Goal: Feedback & Contribution: Contribute content

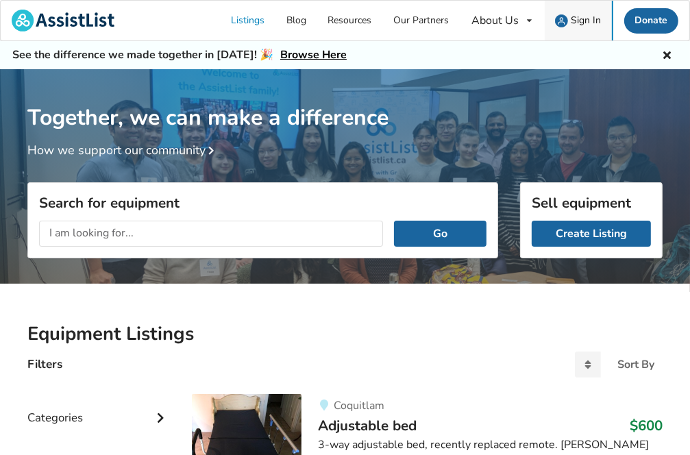
click at [583, 17] on span "Sign In" at bounding box center [586, 20] width 30 height 13
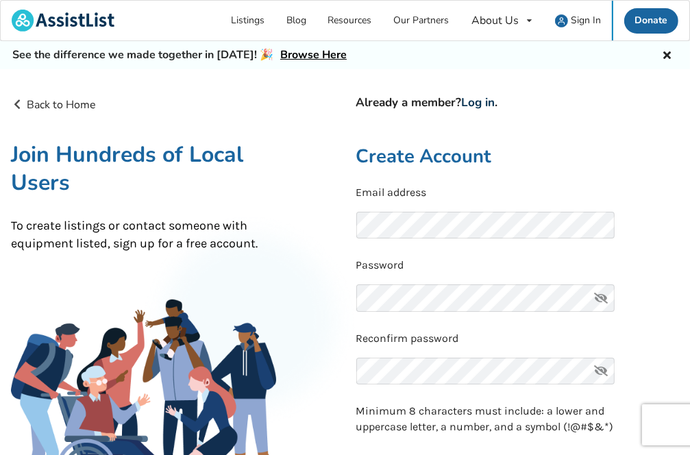
click at [485, 101] on link "Log in" at bounding box center [479, 103] width 34 height 16
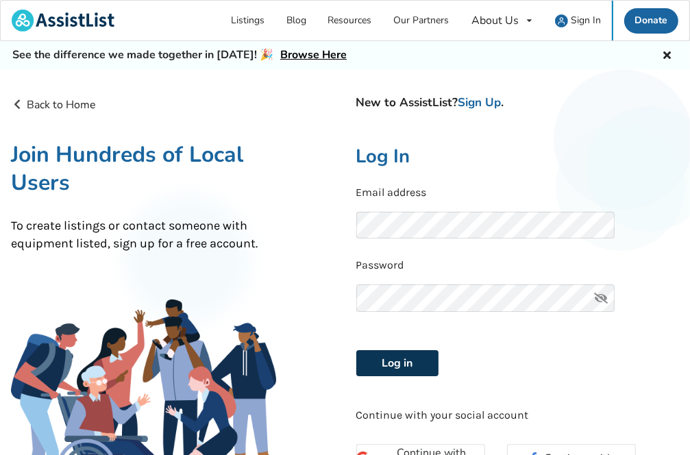
click at [397, 363] on button "Log in" at bounding box center [397, 363] width 82 height 26
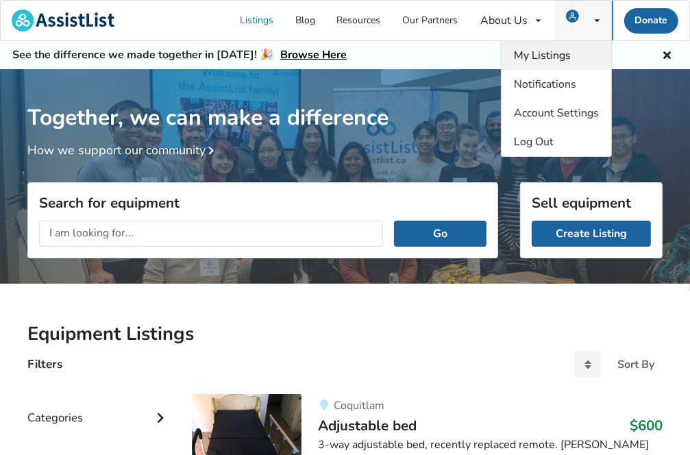
click at [565, 57] on span "My Listings" at bounding box center [542, 55] width 57 height 15
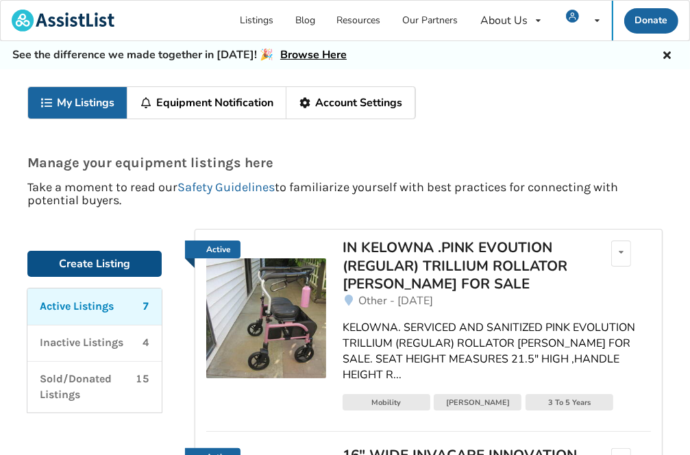
click at [79, 263] on link "Create Listing" at bounding box center [94, 264] width 134 height 26
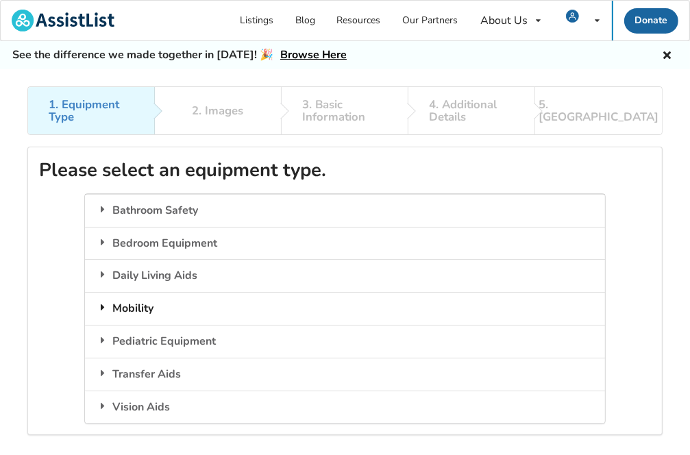
click at [152, 307] on div "Mobility" at bounding box center [345, 308] width 520 height 33
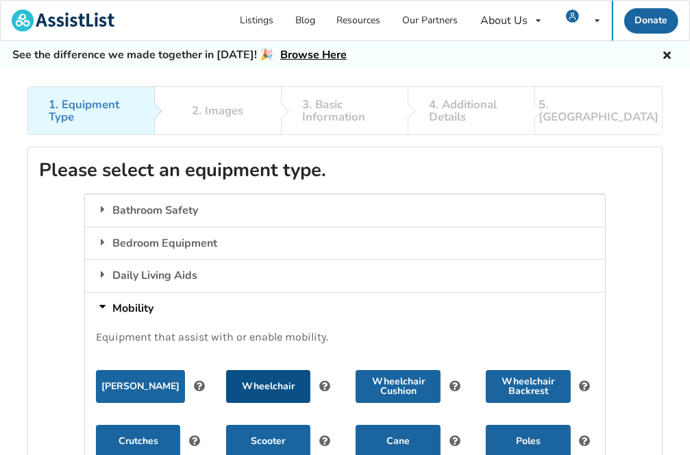
click at [271, 388] on button "Wheelchair" at bounding box center [268, 386] width 84 height 33
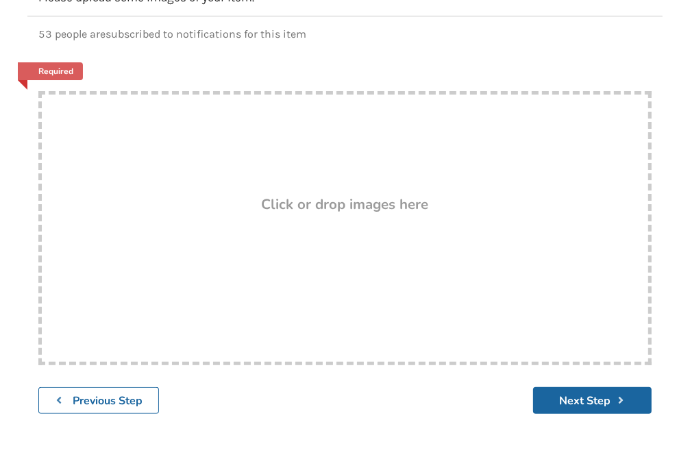
scroll to position [206, 0]
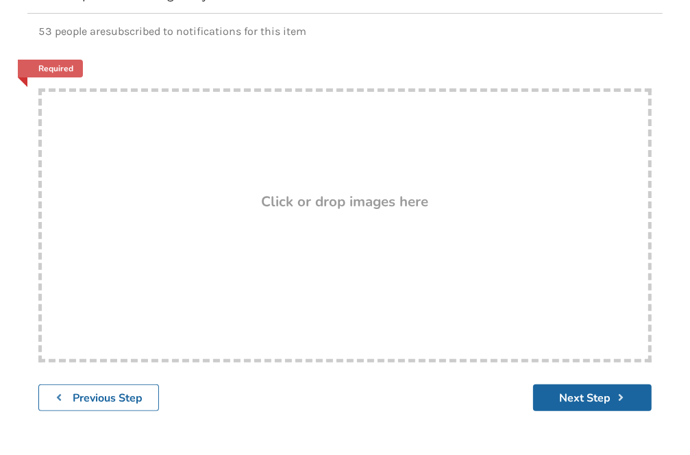
click at [210, 222] on div "Drop here! Click or drop images here" at bounding box center [344, 225] width 613 height 274
type input "C:\fakepath\IMG_0925.JPG"
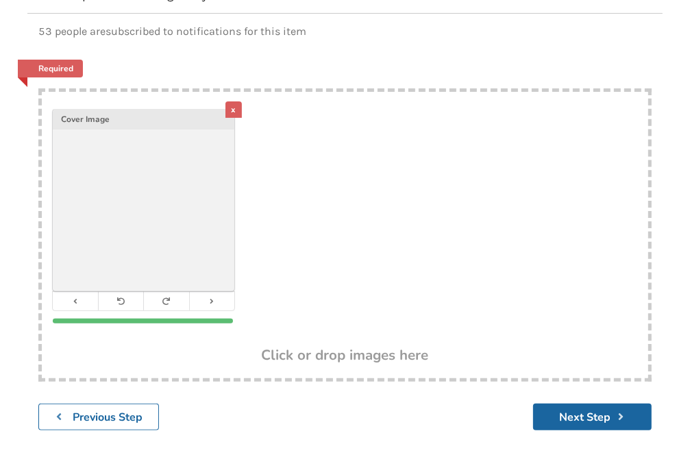
click at [289, 212] on div "x Cover Image" at bounding box center [345, 220] width 606 height 256
type input "C:\fakepath\IMG_0926.JPG"
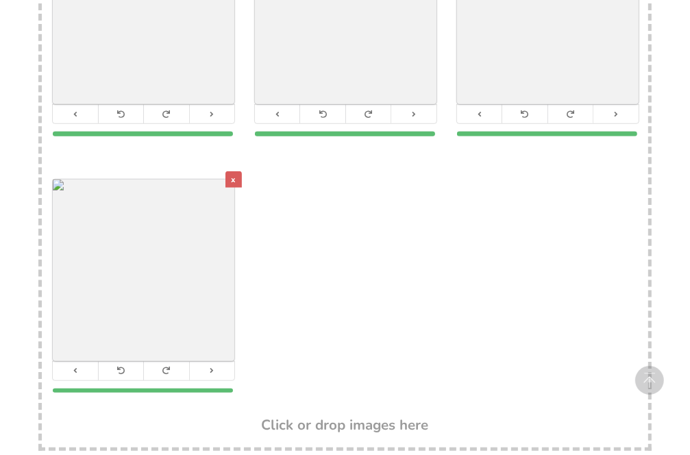
scroll to position [754, 0]
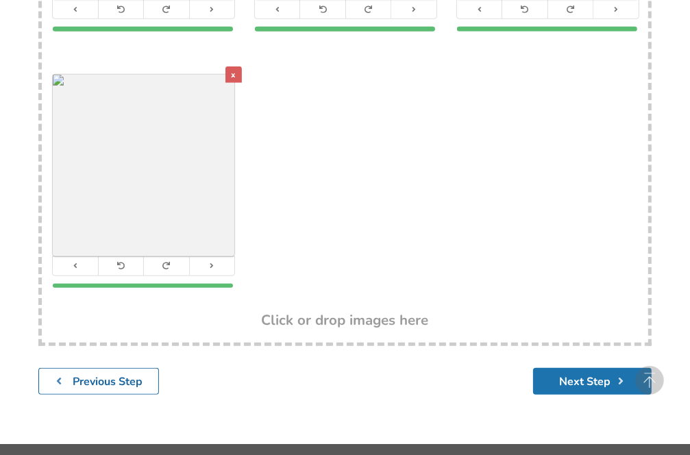
click at [574, 381] on button "Next Step" at bounding box center [592, 381] width 119 height 27
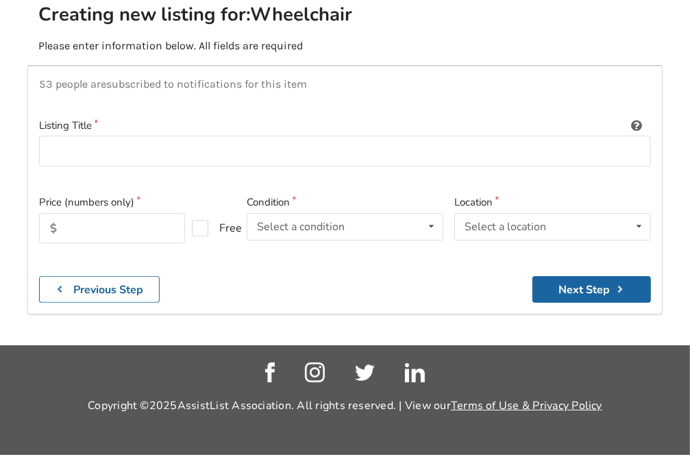
scroll to position [154, 0]
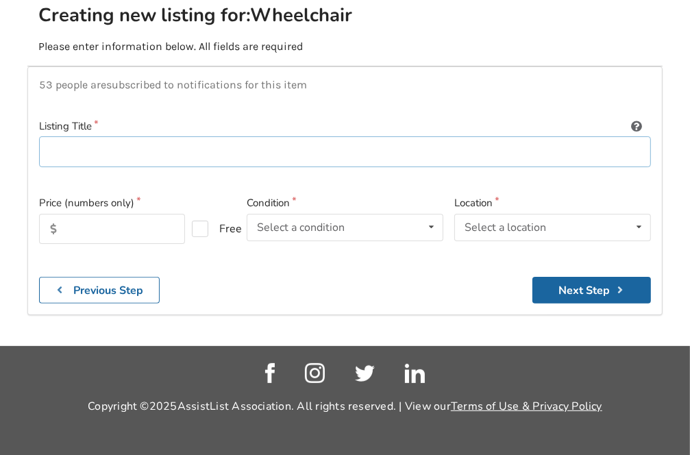
click at [50, 145] on input at bounding box center [345, 151] width 612 height 31
type input "K"
click at [114, 148] on input "IN KELOWNA-24" BARIATRIC EZEE LIFE WHEELCHAIR FOR SALE" at bounding box center [345, 151] width 612 height 31
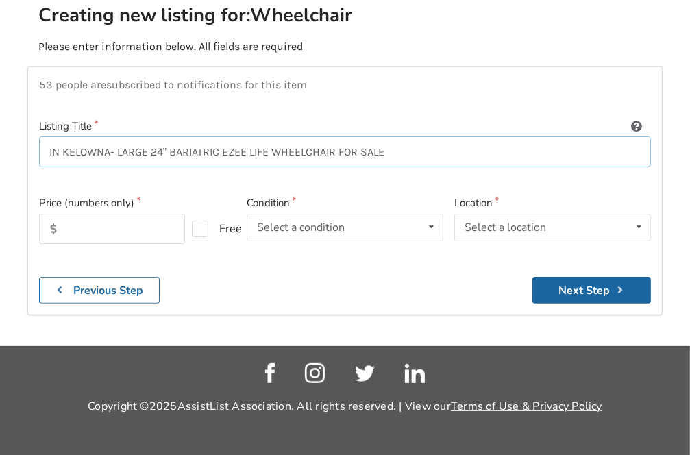
type input "IN KELOWNA- LARGE 24" BARIATRIC EZEE LIFE WHEELCHAIR FOR SALE"
click at [70, 224] on input "text" at bounding box center [112, 229] width 146 height 30
type input "425"
click at [432, 223] on icon at bounding box center [431, 226] width 20 height 25
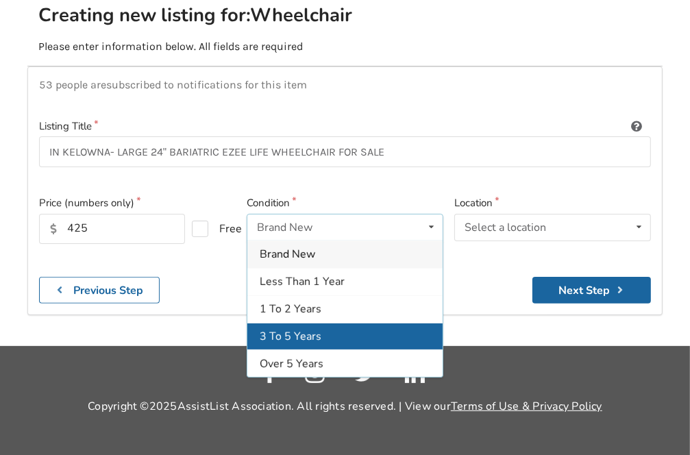
click at [277, 334] on span "3 To 5 Years" at bounding box center [291, 336] width 62 height 15
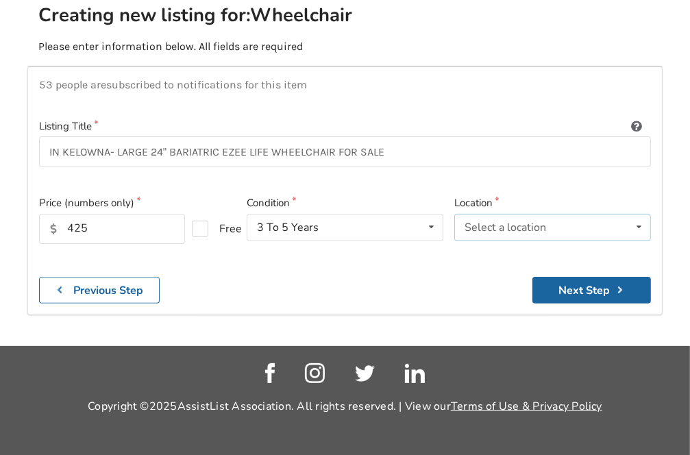
click at [636, 223] on icon at bounding box center [639, 226] width 20 height 25
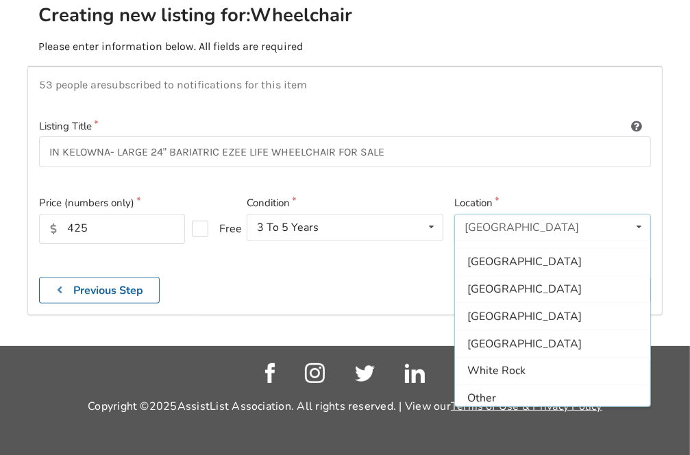
scroll to position [404, 0]
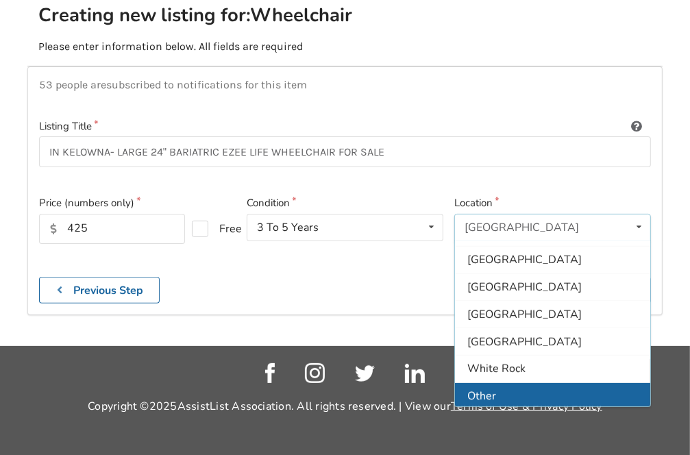
click at [478, 393] on span "Other" at bounding box center [481, 396] width 29 height 15
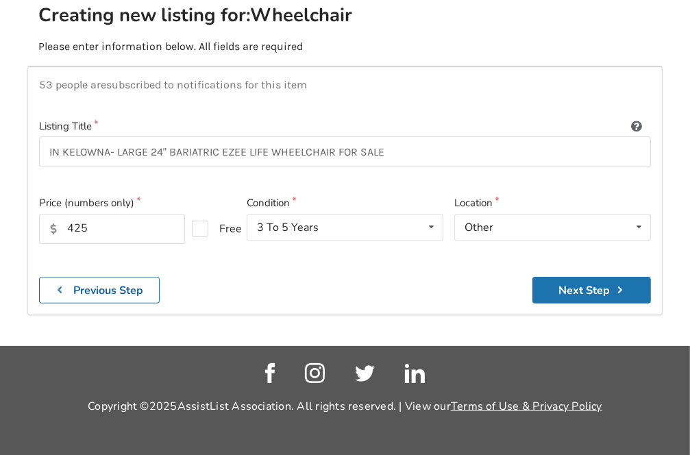
click at [585, 282] on button "Next Step" at bounding box center [591, 290] width 119 height 27
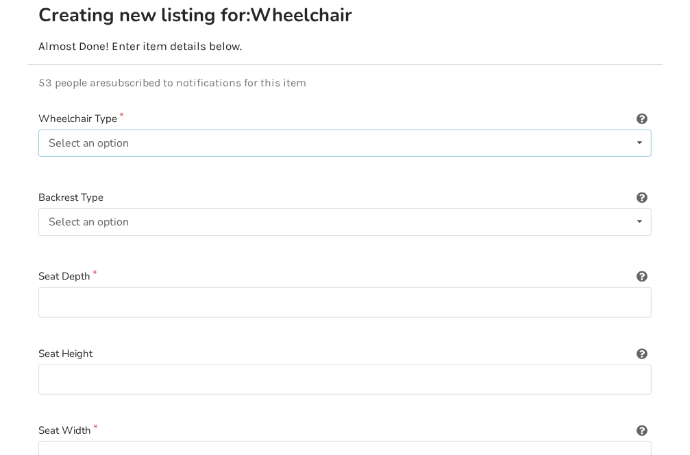
click at [636, 137] on icon at bounding box center [640, 142] width 20 height 25
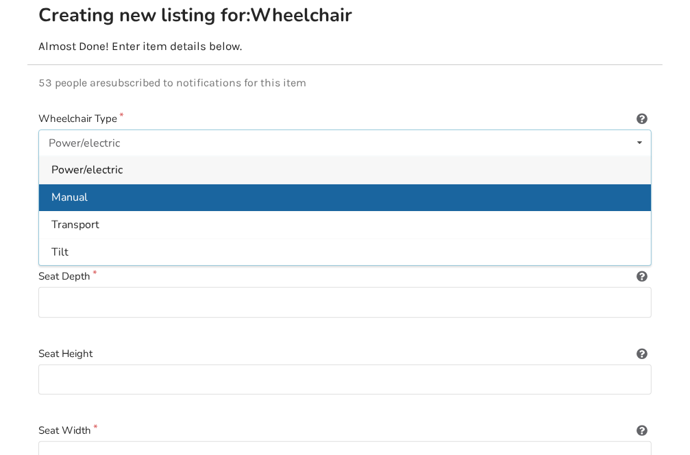
click at [66, 194] on span "Manual" at bounding box center [69, 197] width 36 height 15
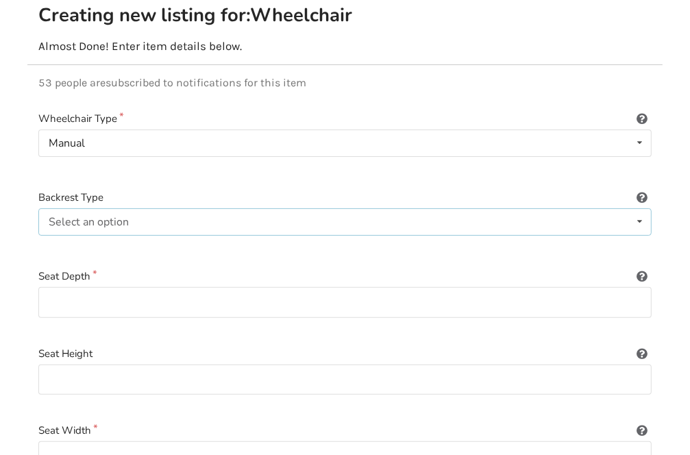
click at [641, 219] on icon at bounding box center [640, 221] width 20 height 25
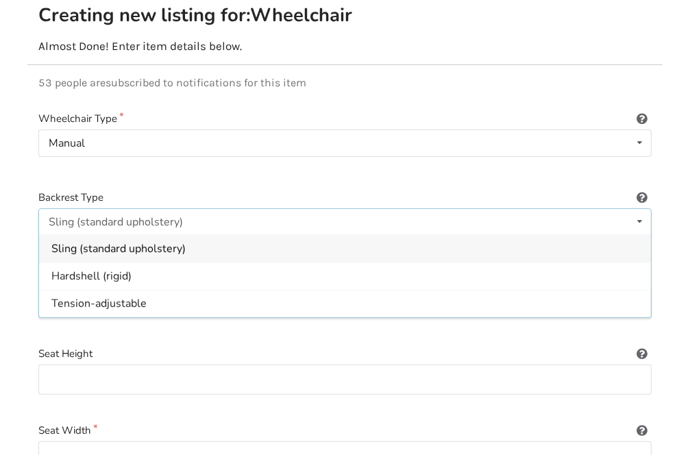
click at [77, 245] on span "Sling (standard upholstery)" at bounding box center [118, 249] width 134 height 15
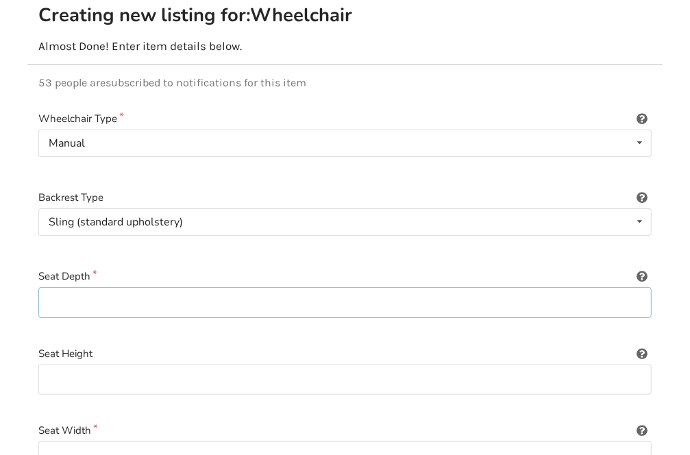
click at [55, 297] on input at bounding box center [344, 302] width 613 height 31
type input "20 inches"
click at [55, 373] on input at bounding box center [344, 379] width 613 height 31
type input "18"-19"-20" Height Options"
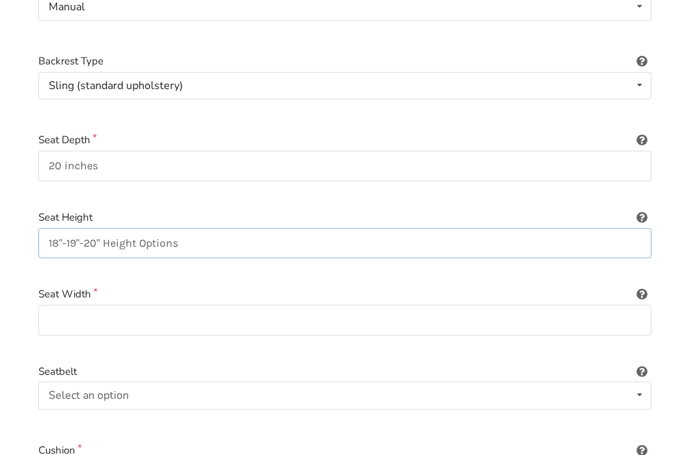
scroll to position [291, 0]
click at [58, 316] on input at bounding box center [344, 319] width 613 height 31
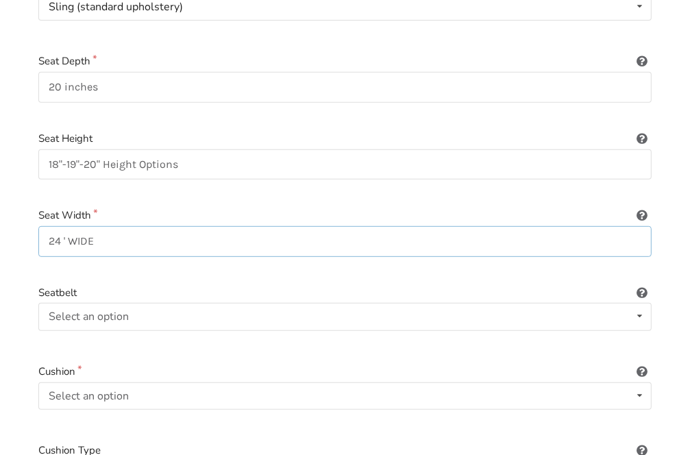
scroll to position [428, 0]
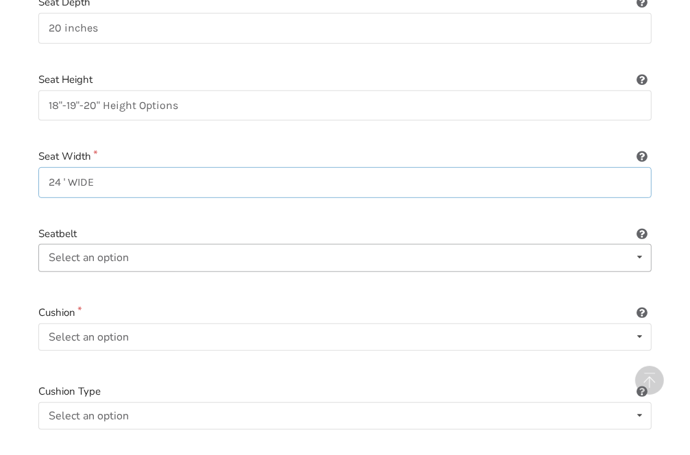
type input "24 ' WIDE"
click at [638, 255] on icon at bounding box center [640, 257] width 20 height 25
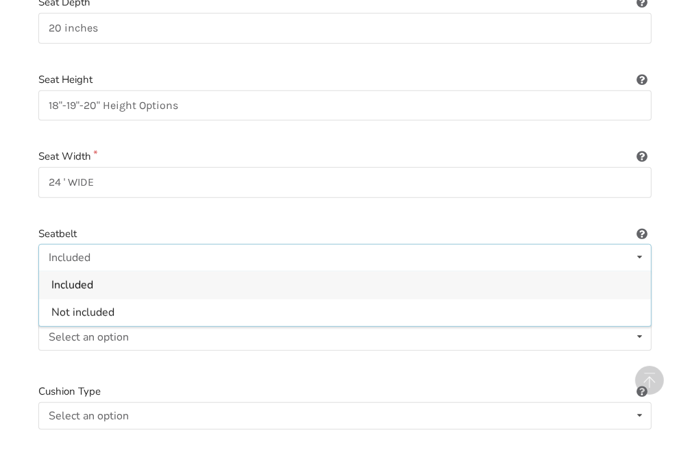
click at [74, 285] on span "Included" at bounding box center [72, 284] width 42 height 15
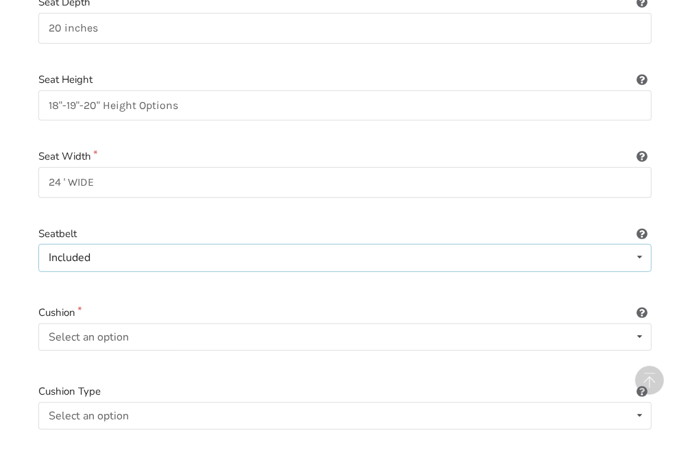
scroll to position [497, 0]
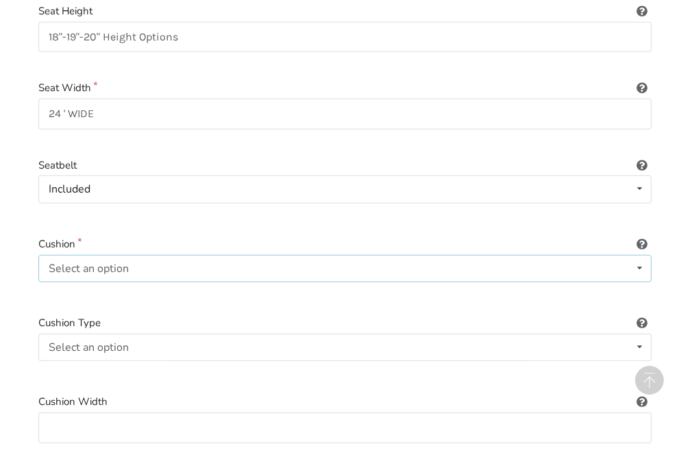
click at [637, 266] on icon at bounding box center [640, 268] width 20 height 25
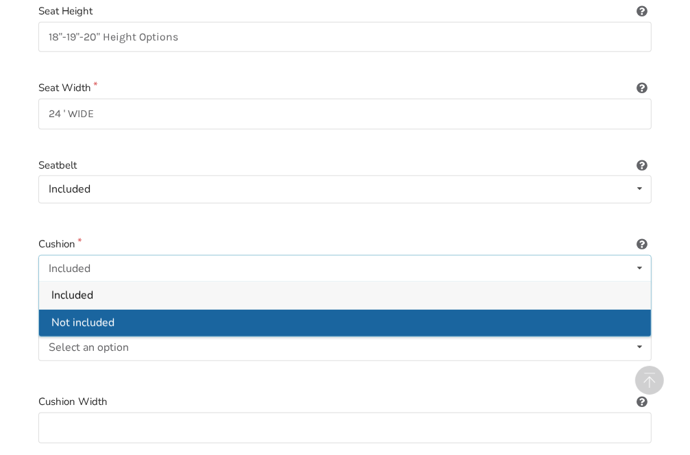
click at [101, 321] on span "Not included" at bounding box center [82, 322] width 63 height 15
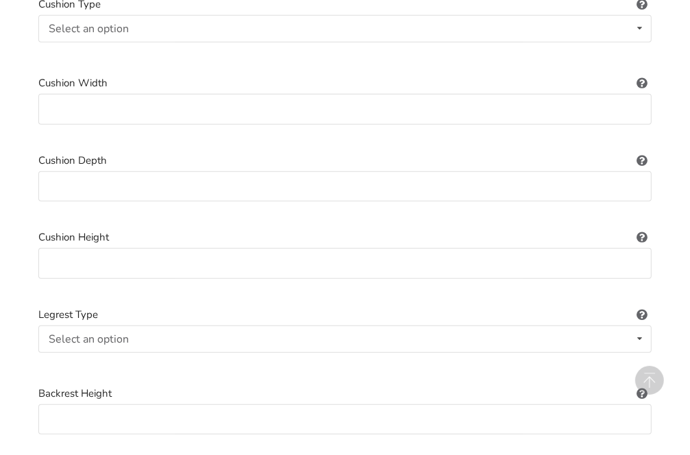
scroll to position [839, 0]
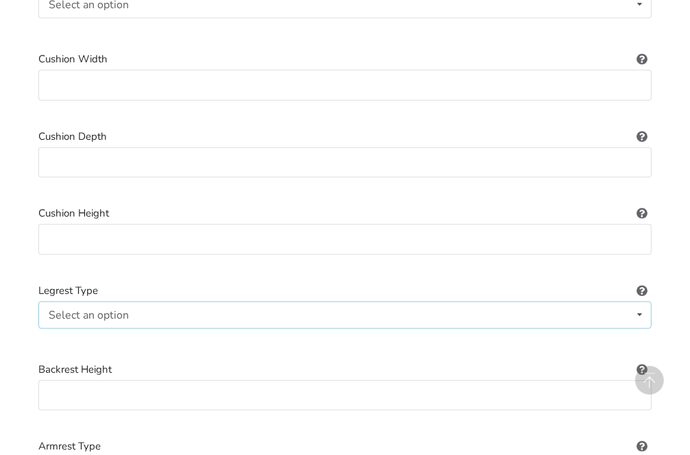
click at [638, 310] on icon at bounding box center [640, 314] width 20 height 25
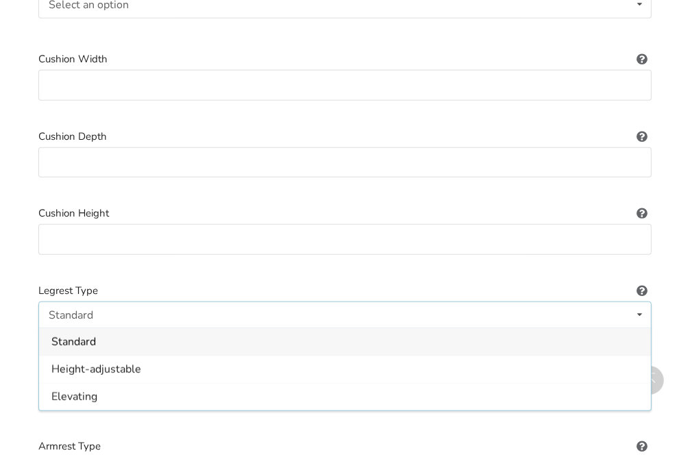
click at [69, 337] on span "Standard" at bounding box center [73, 341] width 45 height 15
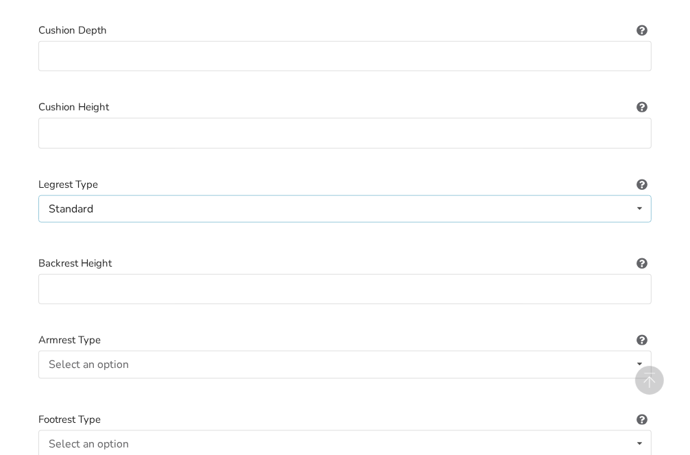
scroll to position [976, 0]
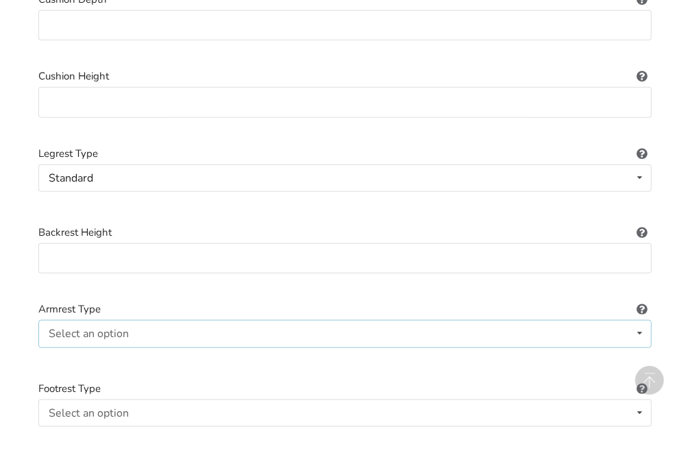
click at [636, 328] on icon at bounding box center [640, 333] width 20 height 25
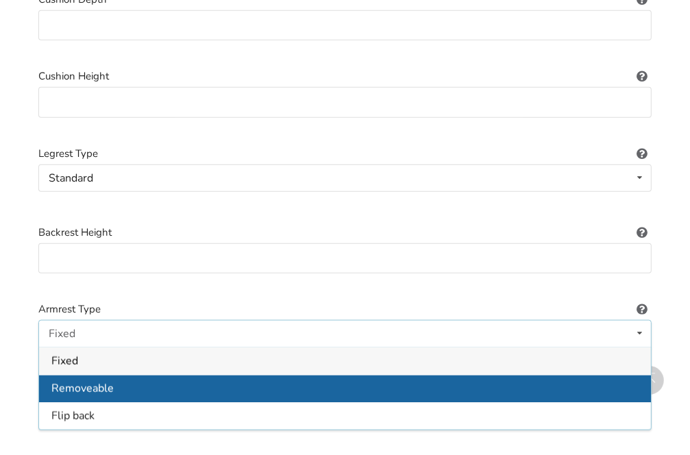
click at [85, 384] on span "Removeable" at bounding box center [82, 388] width 62 height 15
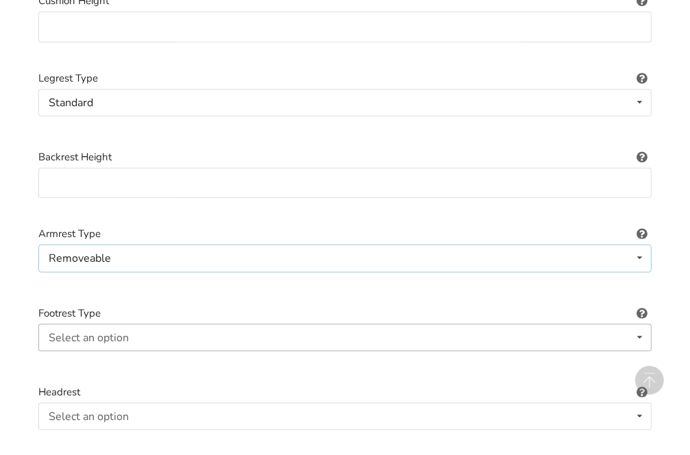
scroll to position [1113, 0]
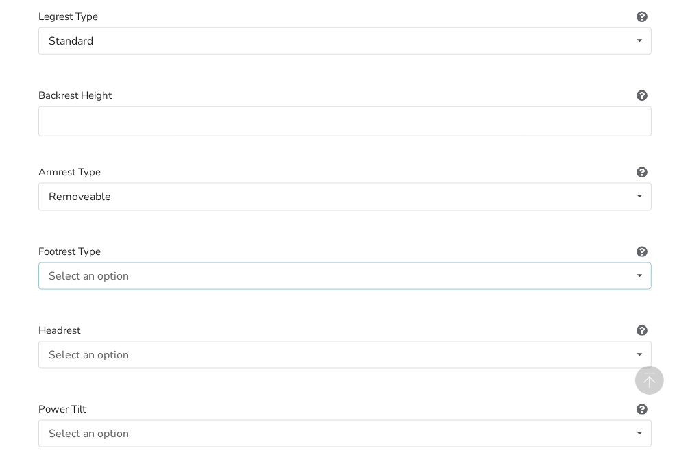
click at [642, 269] on icon at bounding box center [640, 275] width 20 height 25
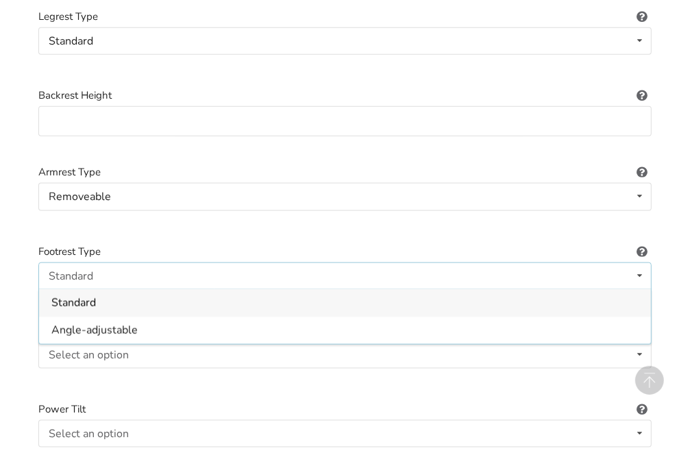
click at [73, 299] on span "Standard" at bounding box center [73, 302] width 45 height 15
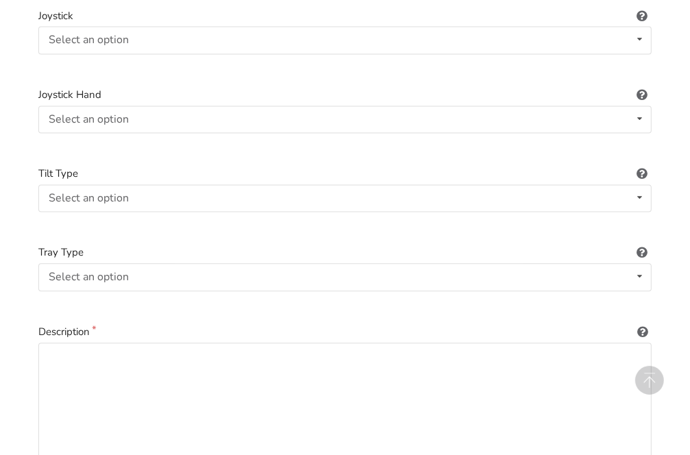
scroll to position [1935, 0]
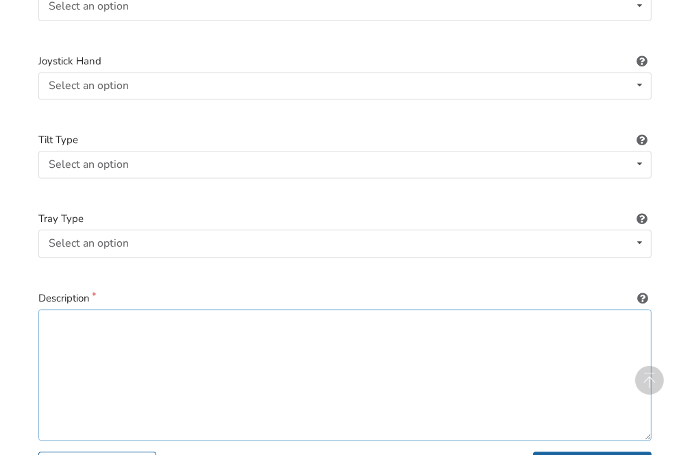
click at [63, 324] on textarea at bounding box center [344, 375] width 613 height 132
paste textarea "KELOWNA- EZEE LIFE LARGE 24 INCH BARIATRIC WHEEL CHAIR FOR SALE. SEAT MEASURES:…"
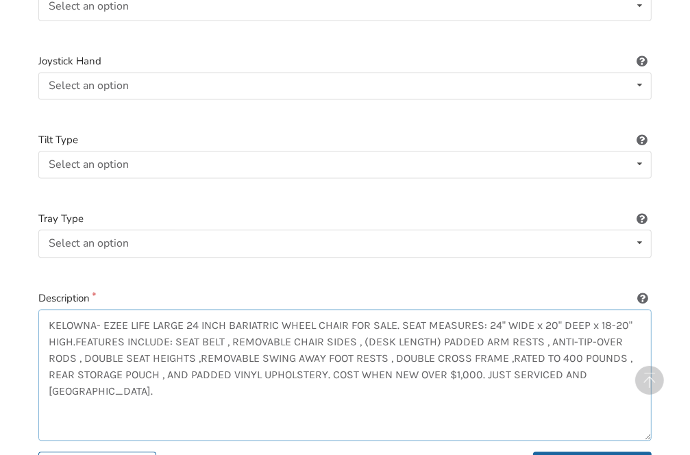
click at [184, 319] on textarea "KELOWNA- EZEE LIFE LARGE 24 INCH BARIATRIC WHEEL CHAIR FOR SALE. SEAT MEASURES:…" at bounding box center [344, 375] width 613 height 132
click at [103, 319] on textarea "KELOWNA- EZEE LIFE 24 INCH BARIATRIC WHEEL CHAIR FOR SALE. SEAT MEASURES: 24" W…" at bounding box center [344, 375] width 613 height 132
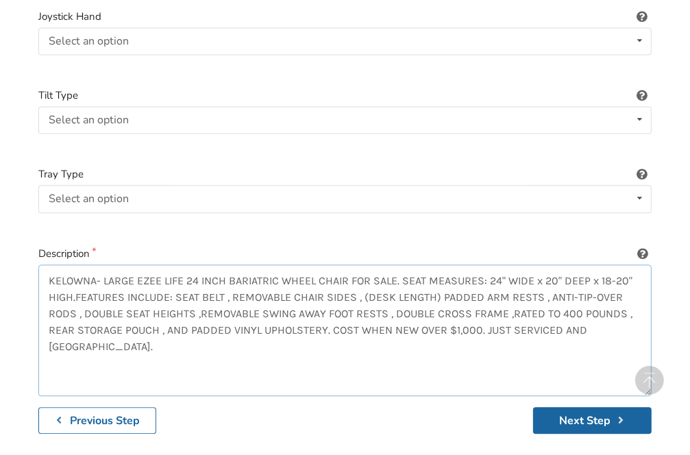
scroll to position [2072, 0]
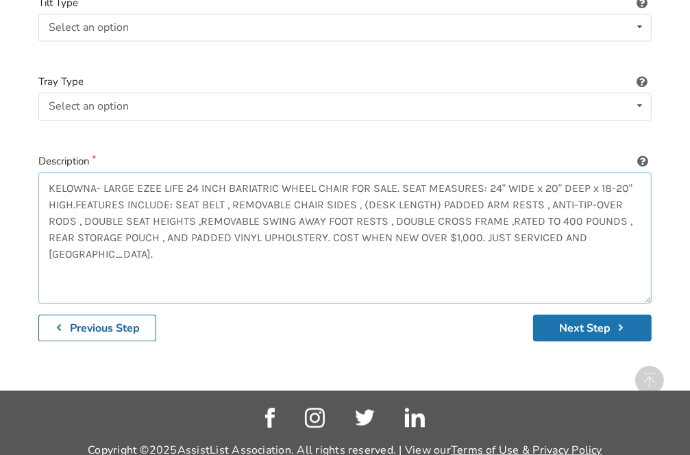
type textarea "KELOWNA- LARGE EZEE LIFE 24 INCH BARIATRIC WHEEL CHAIR FOR SALE. SEAT MEASURES:…"
click at [583, 326] on button "Next Step" at bounding box center [592, 327] width 119 height 27
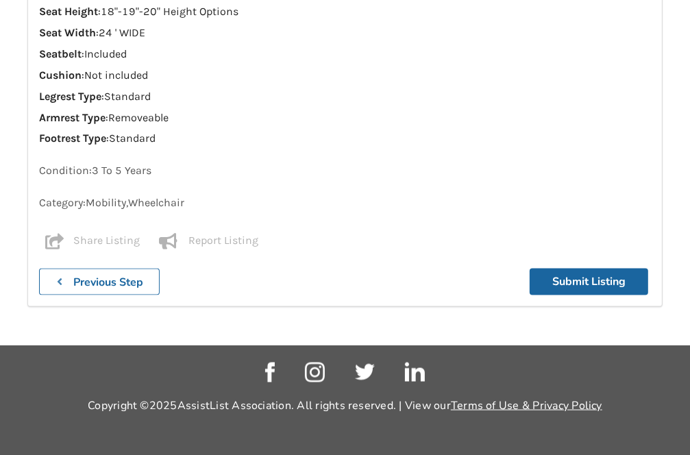
scroll to position [1093, 0]
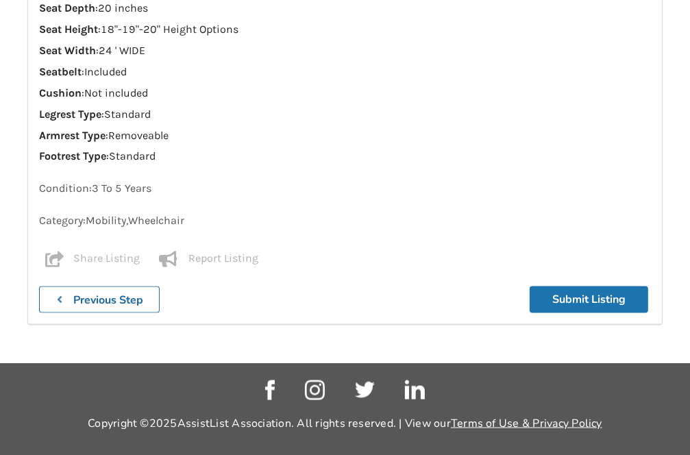
click at [599, 286] on button "Submit Listing" at bounding box center [589, 299] width 119 height 27
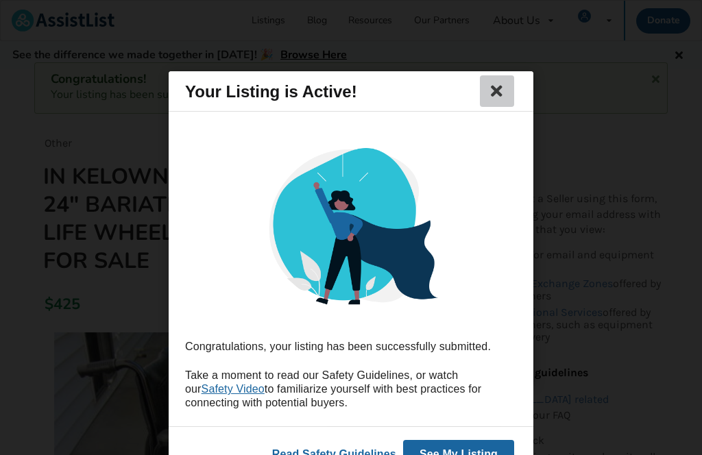
click at [499, 93] on icon at bounding box center [496, 91] width 19 height 16
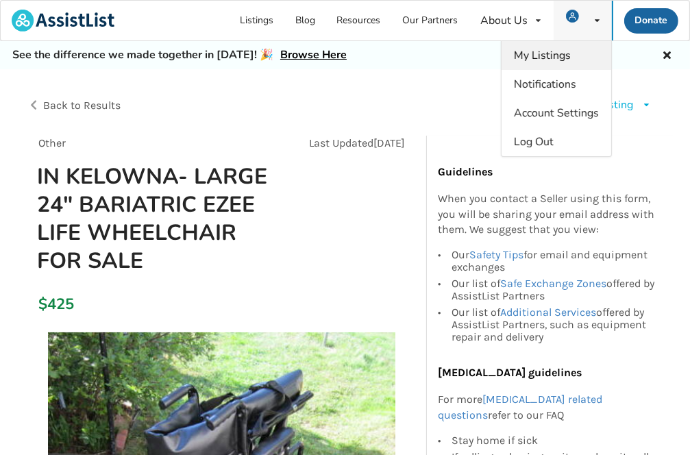
click at [540, 55] on span "My Listings" at bounding box center [542, 55] width 57 height 15
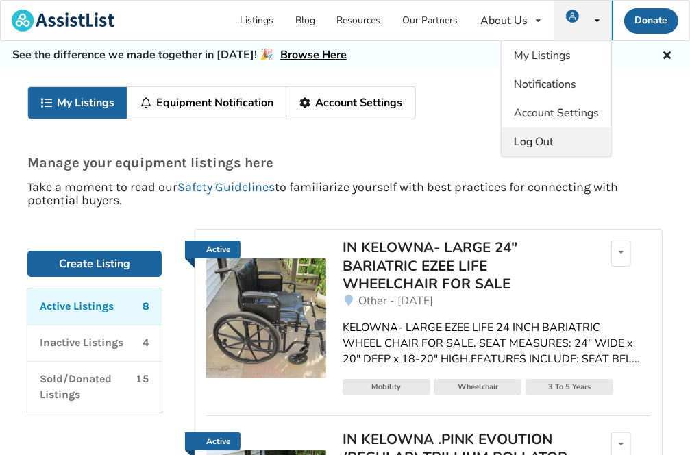
click at [545, 138] on span "Log Out" at bounding box center [534, 141] width 40 height 15
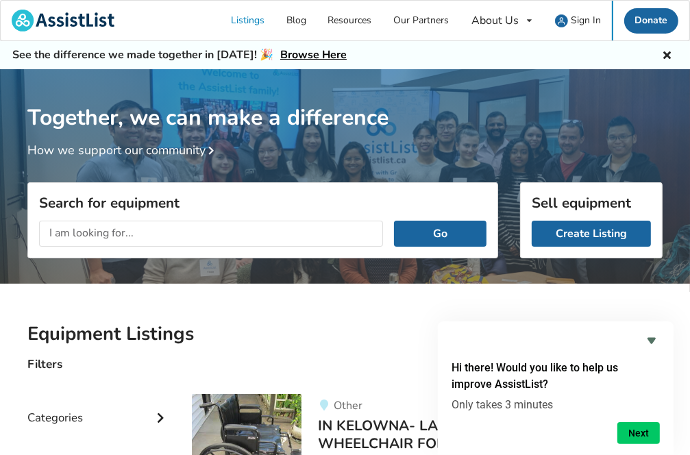
click at [664, 52] on icon at bounding box center [666, 53] width 13 height 11
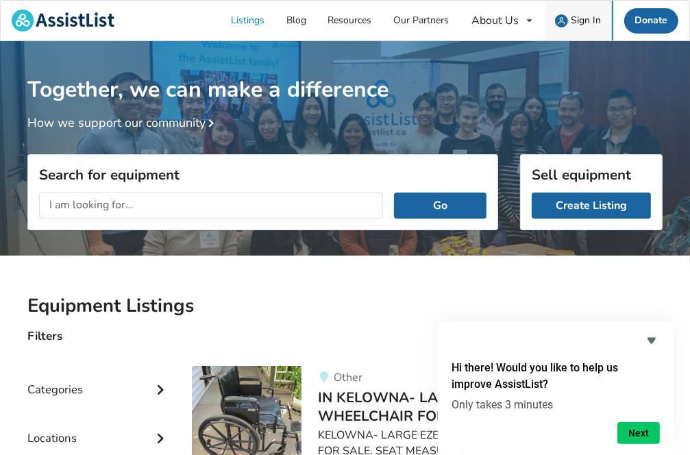
click at [578, 17] on span "Sign In" at bounding box center [586, 20] width 30 height 13
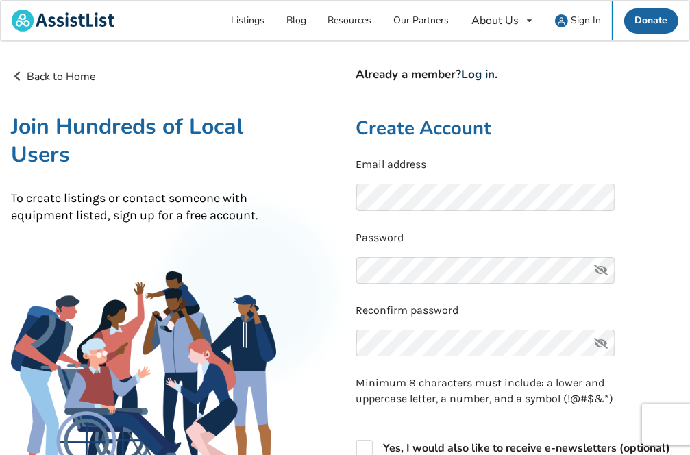
click at [483, 72] on link "Log in" at bounding box center [479, 74] width 34 height 16
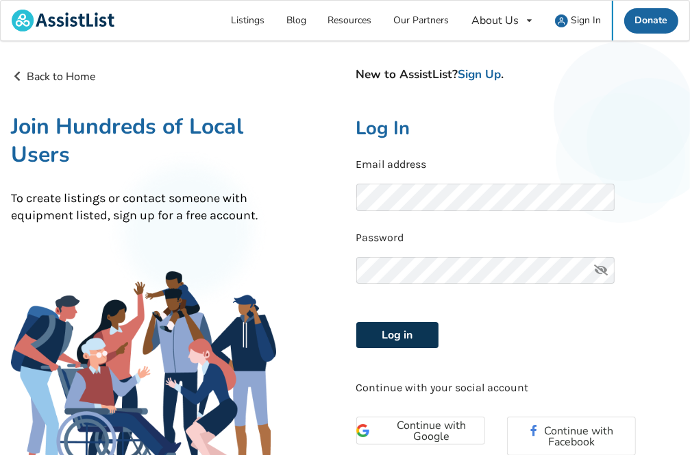
click at [385, 330] on button "Log in" at bounding box center [397, 335] width 82 height 26
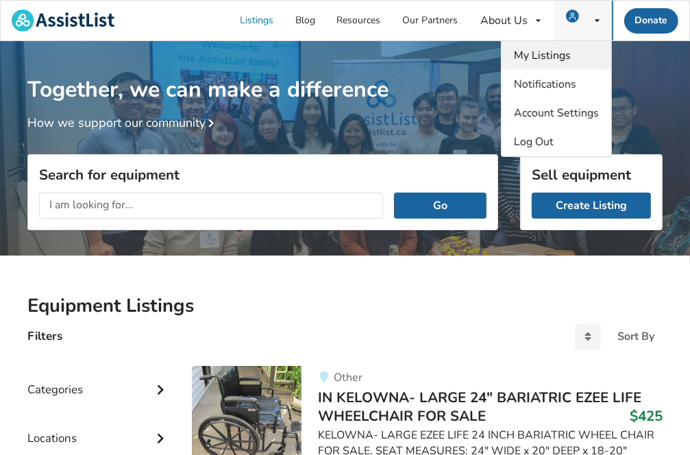
click at [549, 56] on span "My Listings" at bounding box center [542, 55] width 57 height 15
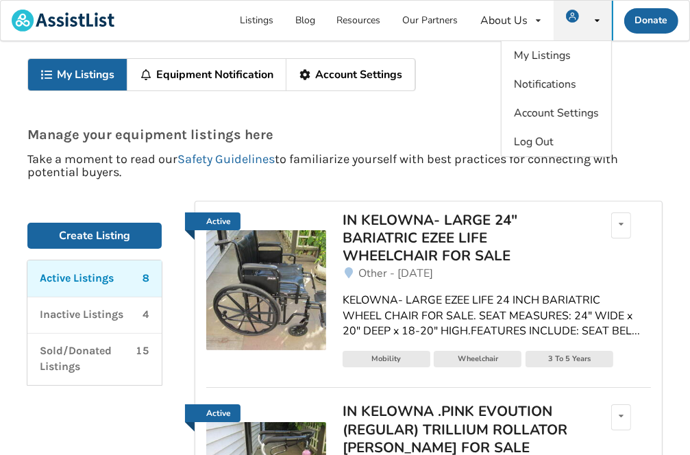
click at [595, 16] on div "My Listings Notifications Account Settings Log Out" at bounding box center [583, 21] width 58 height 40
click at [543, 139] on span "Log Out" at bounding box center [534, 141] width 40 height 15
